Goal: Information Seeking & Learning: Learn about a topic

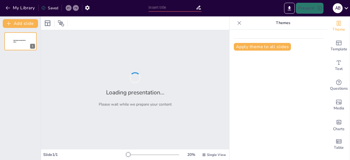
type input "Interacción entre el Derecho Internacional Privado y la Migración en [GEOGRAPHI…"
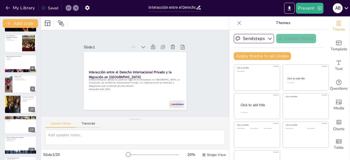
scroll to position [121, 0]
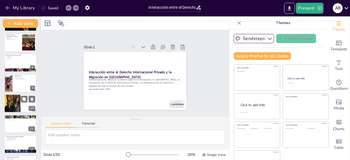
checkbox input "true"
click at [18, 100] on div at bounding box center [12, 103] width 33 height 19
type textarea "La jurisprudencia es esencial para entender cómo se aplican las leyes en casos …"
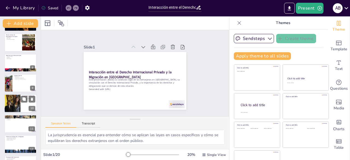
scroll to position [130, 0]
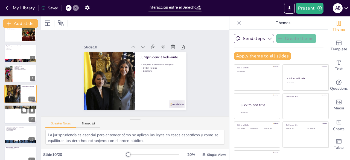
checkbox input "true"
click at [16, 121] on div at bounding box center [20, 114] width 33 height 19
type textarea "Comprender los mecanismos de adquisición de la nacionalidad es fundamental para…"
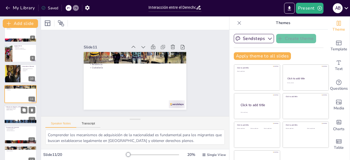
checkbox input "true"
click at [14, 113] on div at bounding box center [20, 114] width 33 height 19
type textarea "Los instrumentos internacionales son fundamentales para garantizar la protecció…"
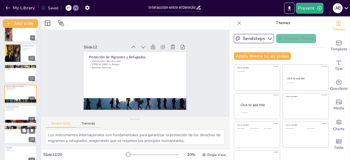
checkbox input "true"
click at [19, 130] on p "Derechos de Asilo" at bounding box center [20, 130] width 29 height 1
type textarea "La protección legal es fundamental para garantizar que los migrantes y refugiad…"
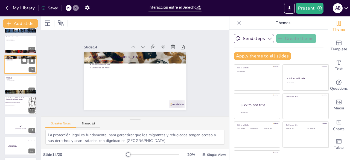
scroll to position [250, 0]
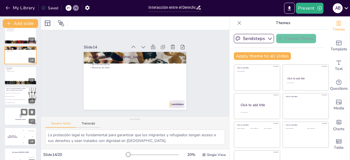
checkbox input "true"
click at [18, 120] on strong "¡Comencemos el quiz!" at bounding box center [20, 119] width 11 height 1
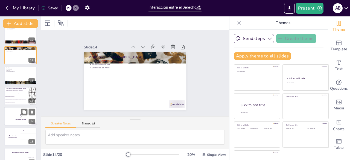
scroll to position [273, 0]
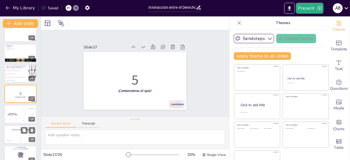
click at [19, 135] on div "Jaap 200" at bounding box center [20, 138] width 11 height 9
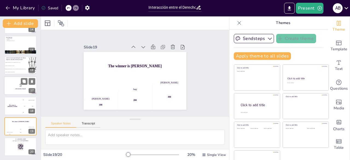
click at [19, 81] on div at bounding box center [20, 85] width 33 height 19
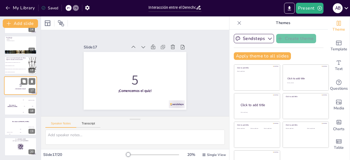
scroll to position [273, 0]
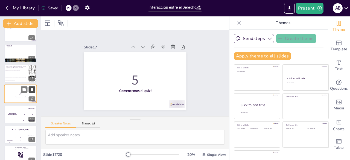
click at [34, 90] on icon at bounding box center [32, 90] width 4 height 4
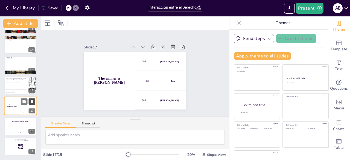
scroll to position [261, 0]
click at [34, 103] on button at bounding box center [32, 101] width 7 height 7
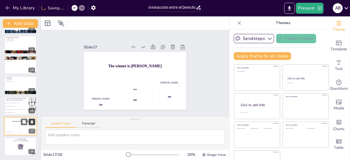
scroll to position [240, 0]
click at [31, 124] on button at bounding box center [32, 122] width 7 height 7
checkbox input "true"
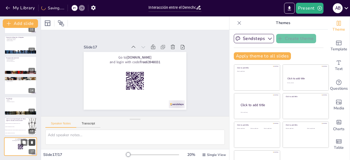
scroll to position [220, 0]
click at [31, 124] on button at bounding box center [32, 122] width 7 height 7
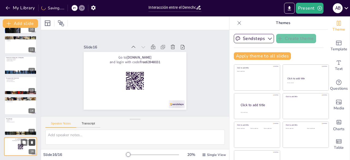
scroll to position [199, 0]
click at [35, 142] on button at bounding box center [32, 142] width 7 height 7
type textarea "Un [PERSON_NAME] es esencial para garantizar que los derechos de los [DEMOGRAPH…"
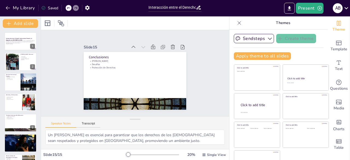
scroll to position [179, 0]
